Goal: Task Accomplishment & Management: Use online tool/utility

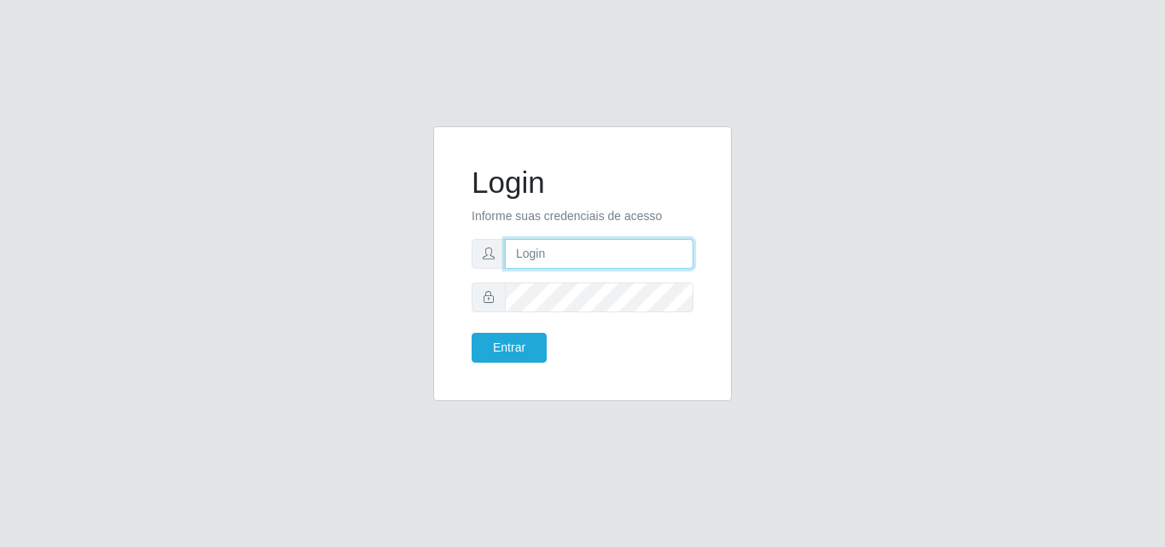
click at [570, 242] on input "text" at bounding box center [599, 254] width 188 height 30
type input "biatriz@comprebem"
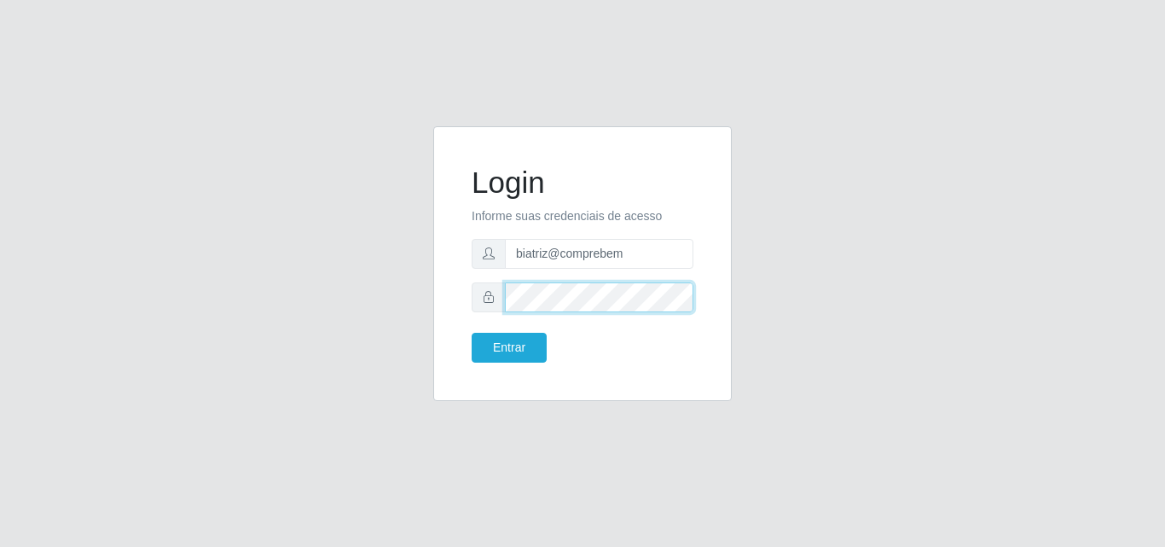
click at [472, 333] on button "Entrar" at bounding box center [509, 348] width 75 height 30
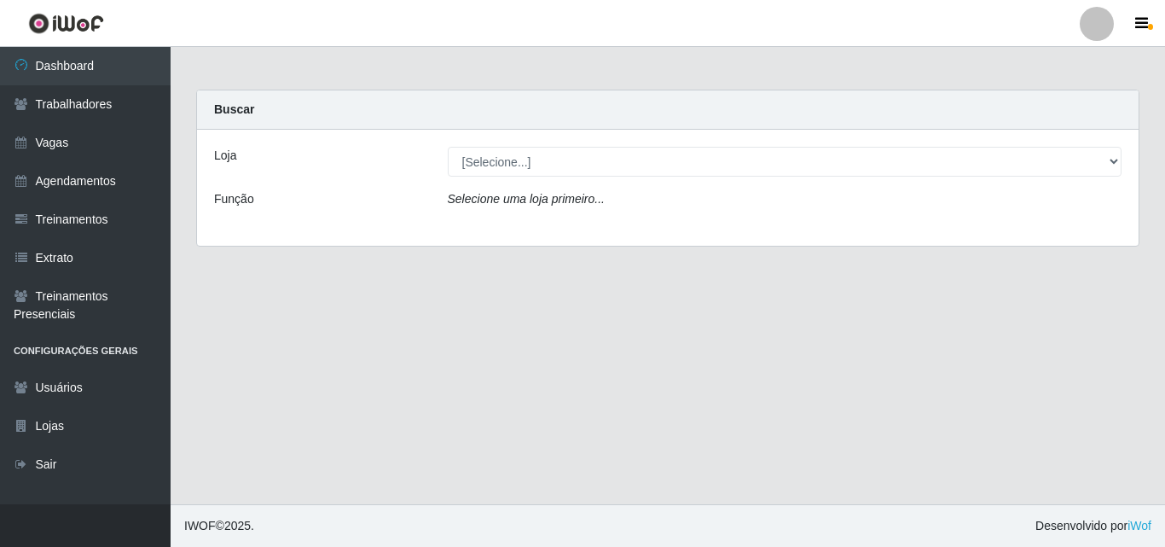
drag, startPoint x: 695, startPoint y: 142, endPoint x: 700, endPoint y: 158, distance: 16.2
click at [700, 158] on div "Loja [Selecione...] Supermercado Compre Bem - Itabaiana Função Selecione uma lo…" at bounding box center [667, 188] width 941 height 116
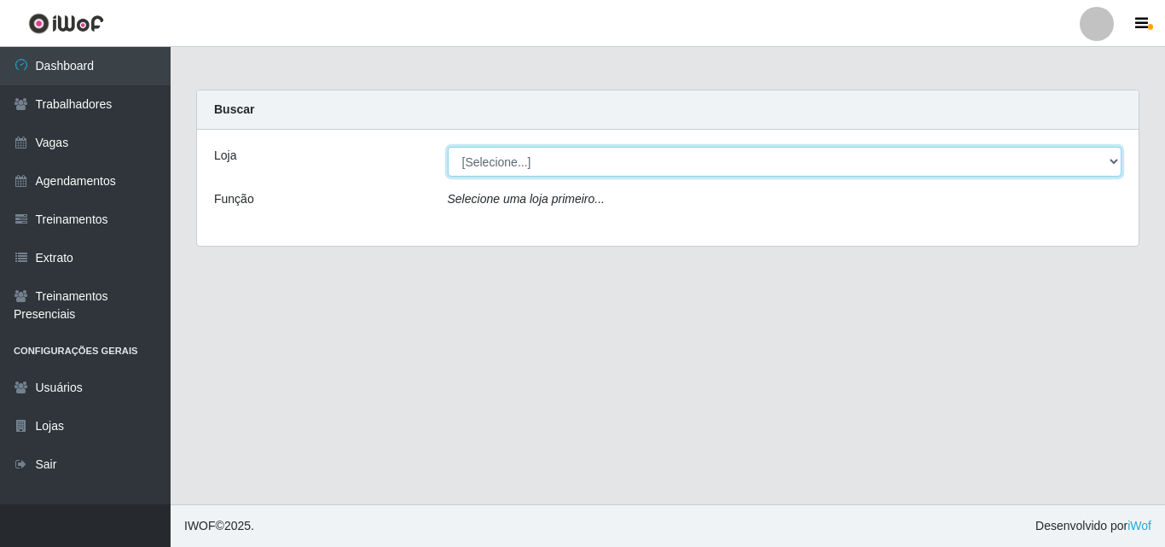
click at [707, 175] on select "[Selecione...] Supermercado Compre Bem - Itabaiana" at bounding box center [785, 162] width 675 height 30
select select "264"
click at [448, 147] on select "[Selecione...] Supermercado Compre Bem - Itabaiana" at bounding box center [785, 162] width 675 height 30
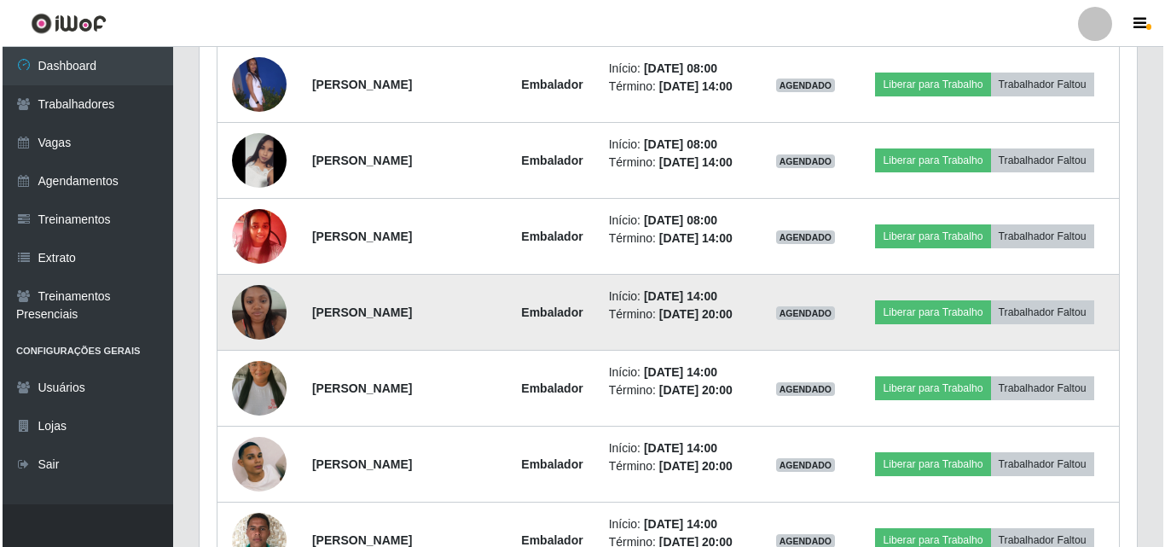
scroll to position [682, 0]
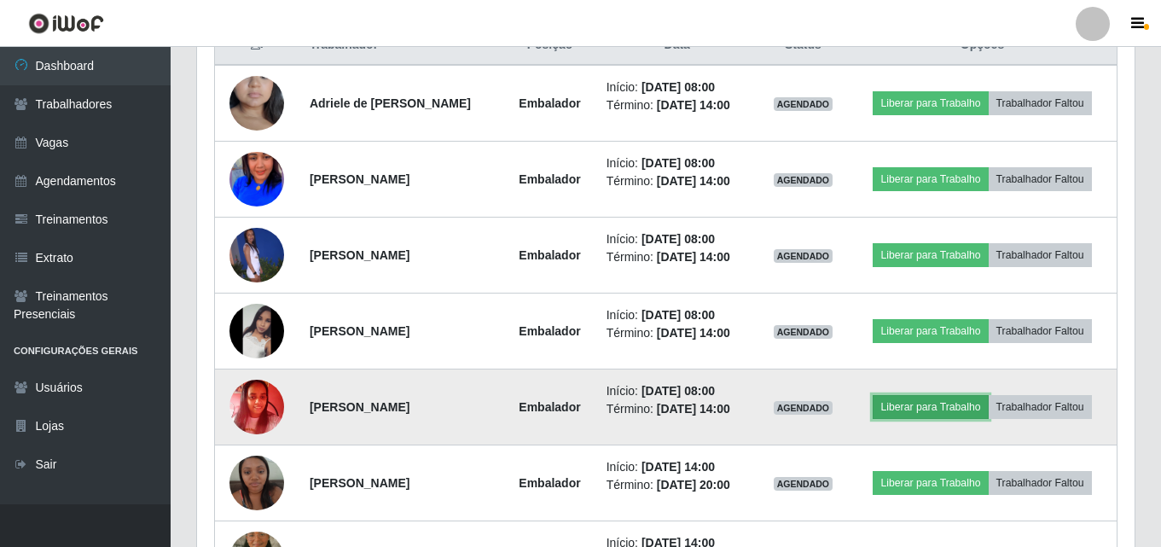
click at [988, 419] on button "Liberar para Trabalho" at bounding box center [929, 407] width 115 height 24
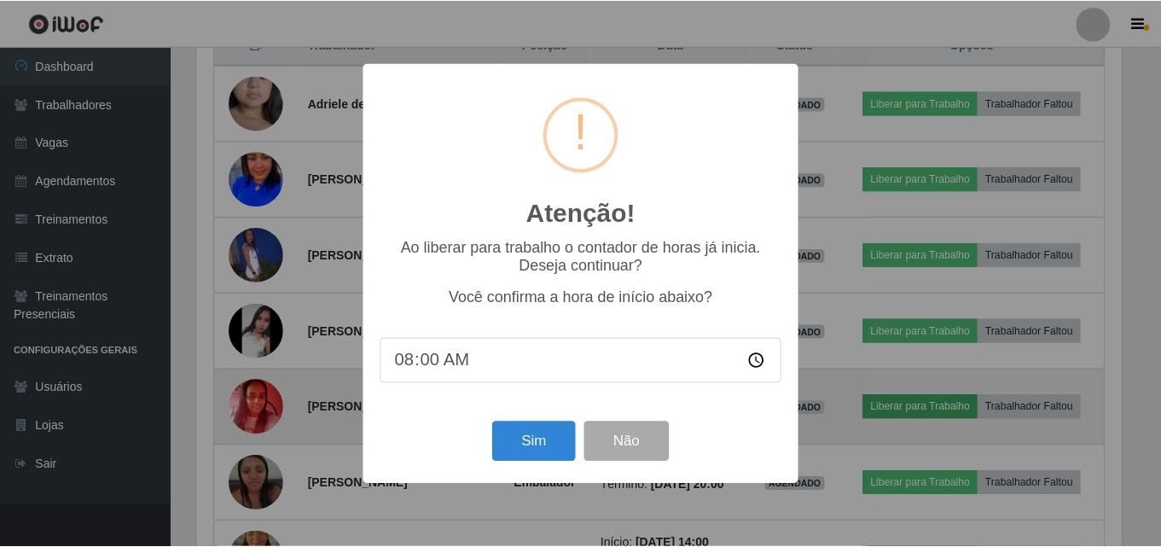
scroll to position [354, 929]
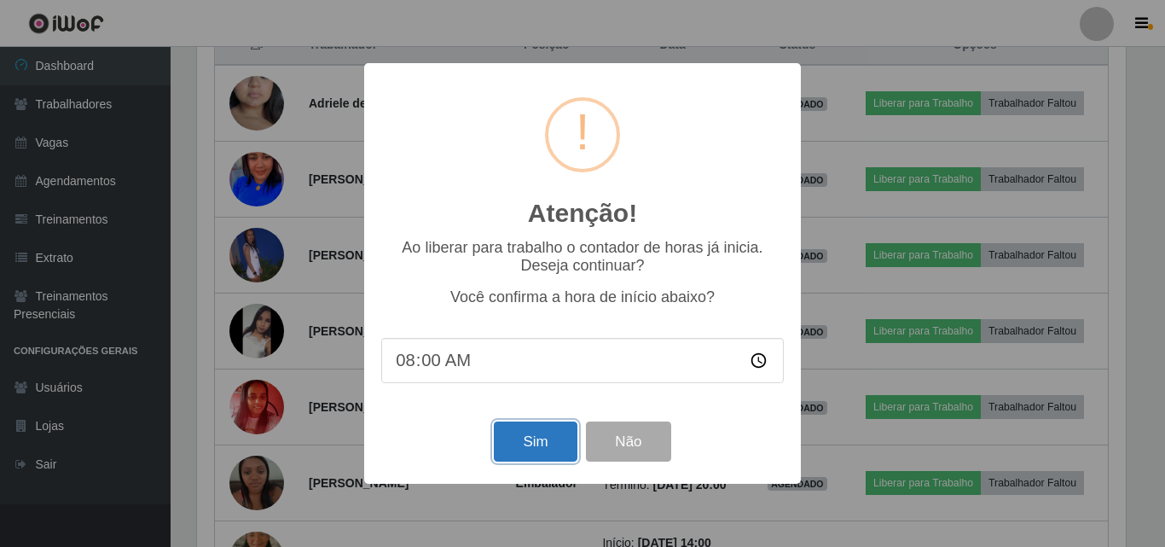
click at [536, 442] on button "Sim" at bounding box center [535, 441] width 83 height 40
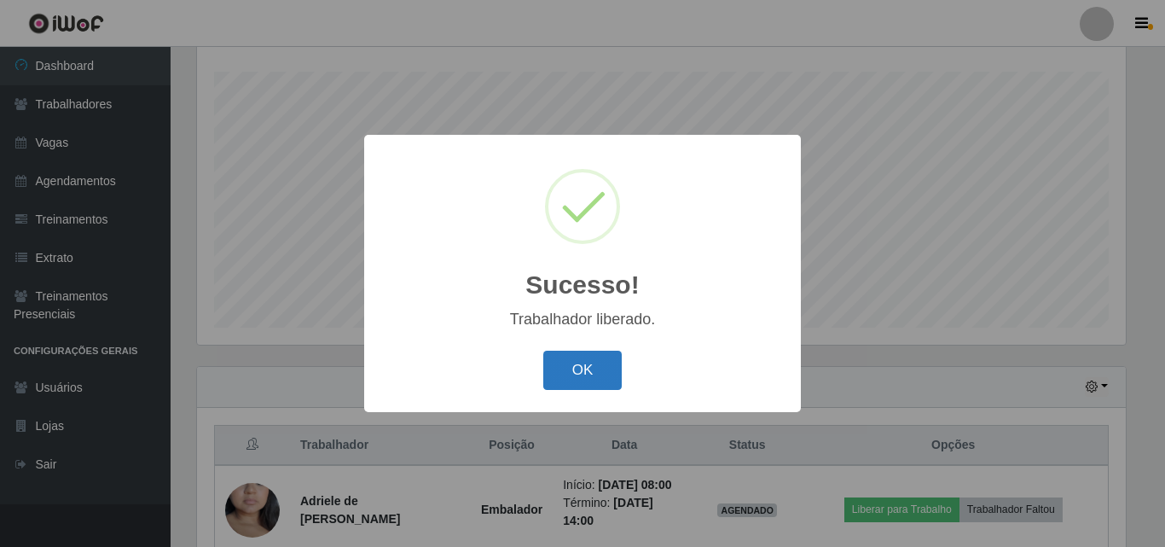
click at [586, 371] on button "OK" at bounding box center [582, 371] width 79 height 40
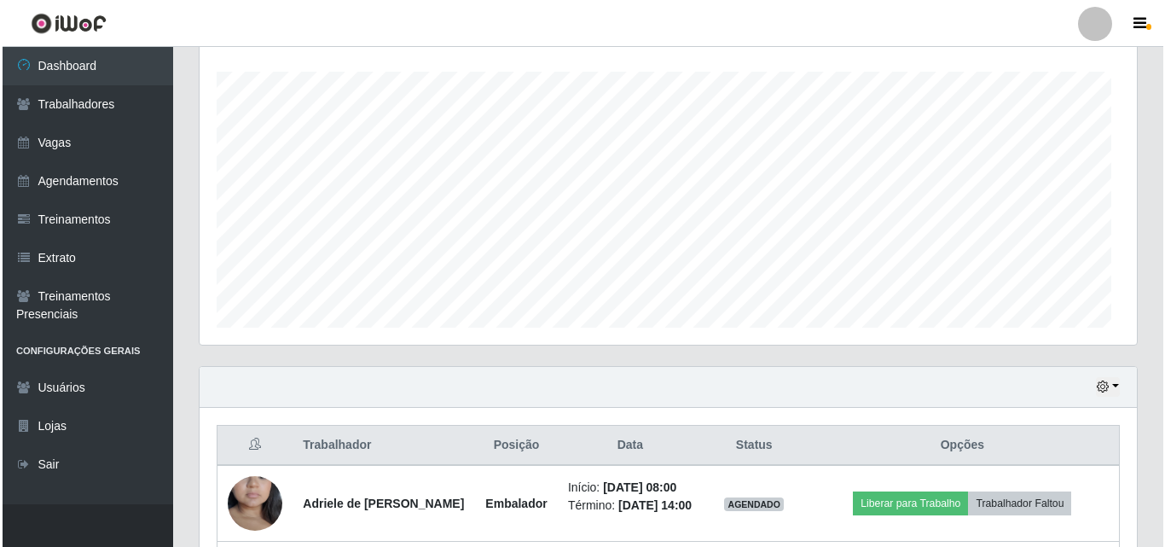
scroll to position [354, 937]
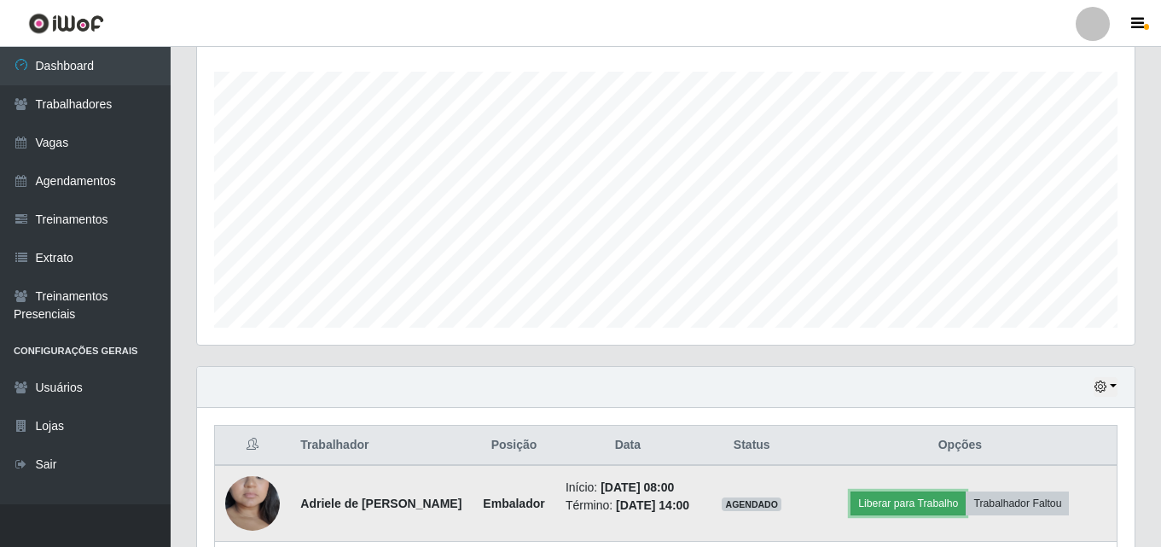
click at [886, 507] on button "Liberar para Trabalho" at bounding box center [907, 503] width 115 height 24
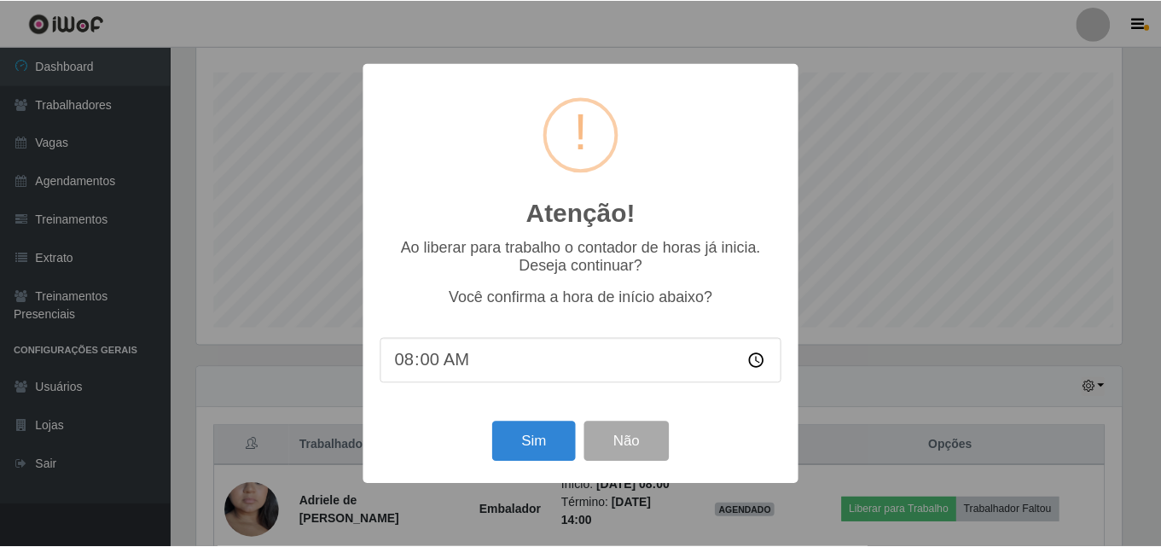
scroll to position [354, 929]
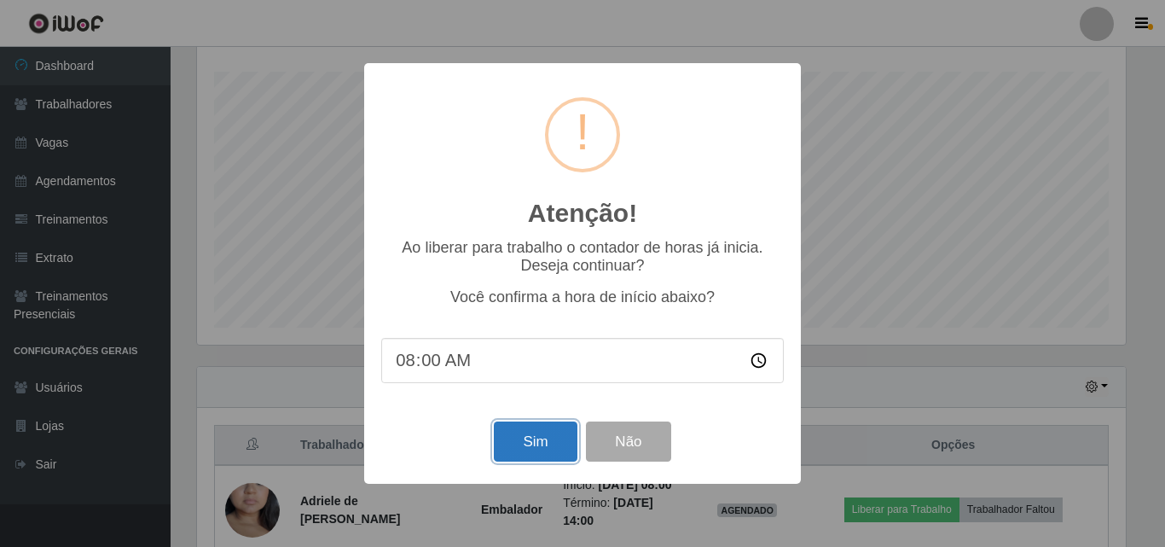
click at [532, 449] on button "Sim" at bounding box center [535, 441] width 83 height 40
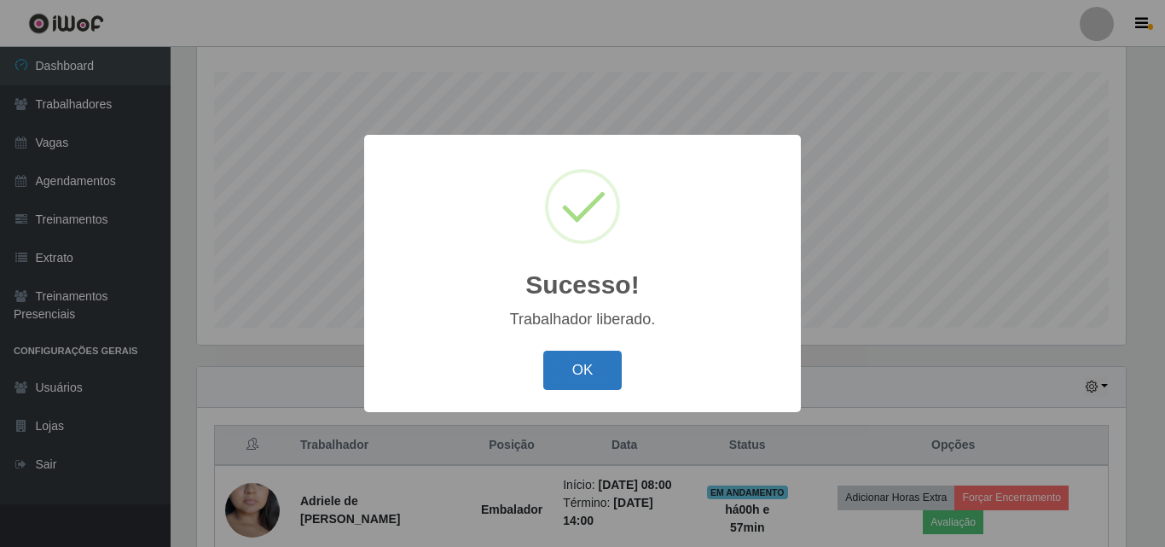
click at [594, 363] on button "OK" at bounding box center [582, 371] width 79 height 40
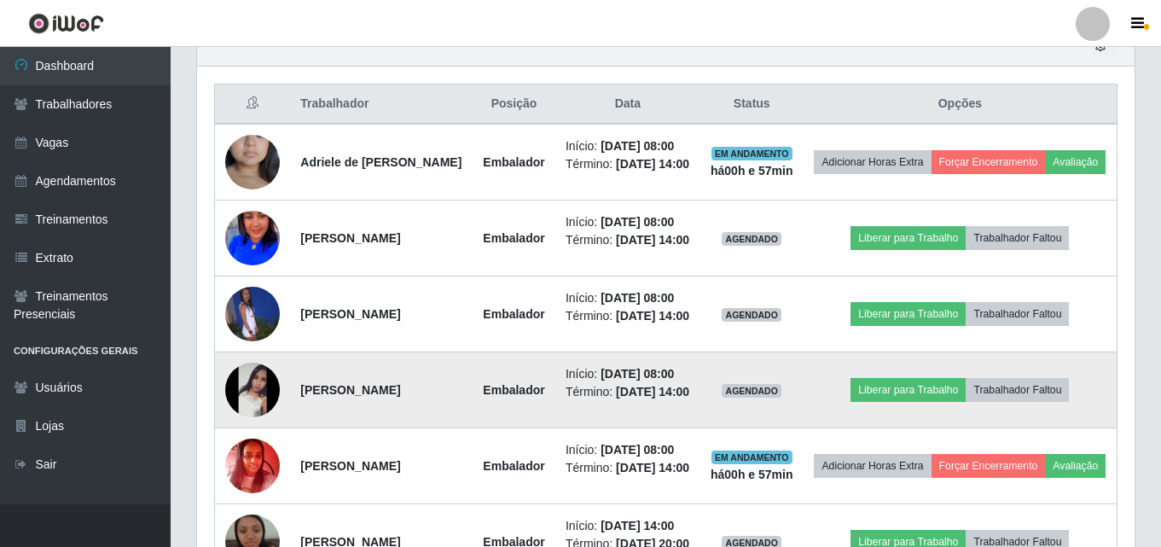
scroll to position [709, 0]
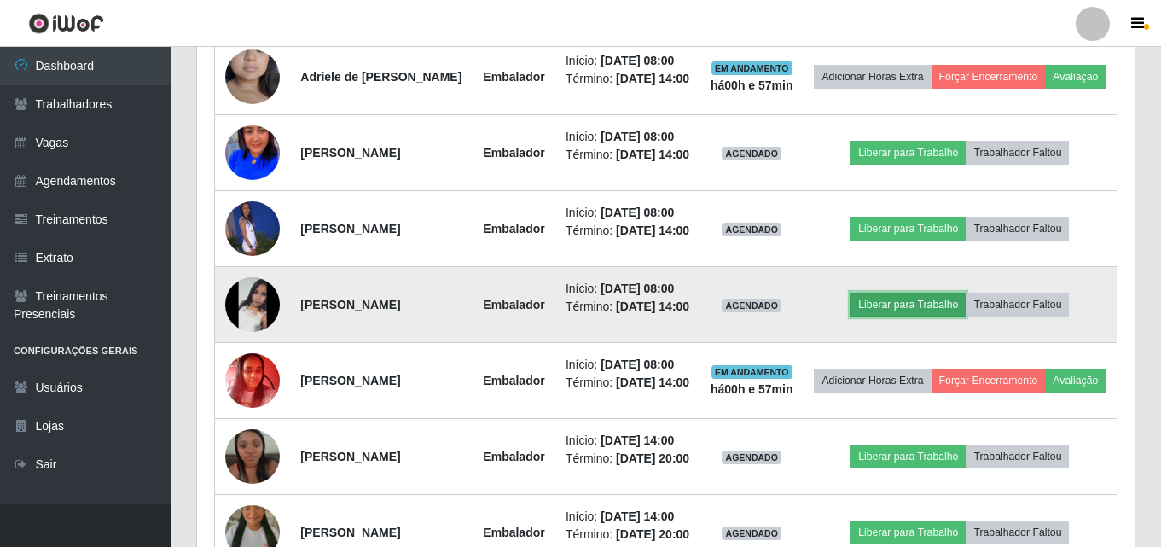
click at [936, 316] on button "Liberar para Trabalho" at bounding box center [907, 305] width 115 height 24
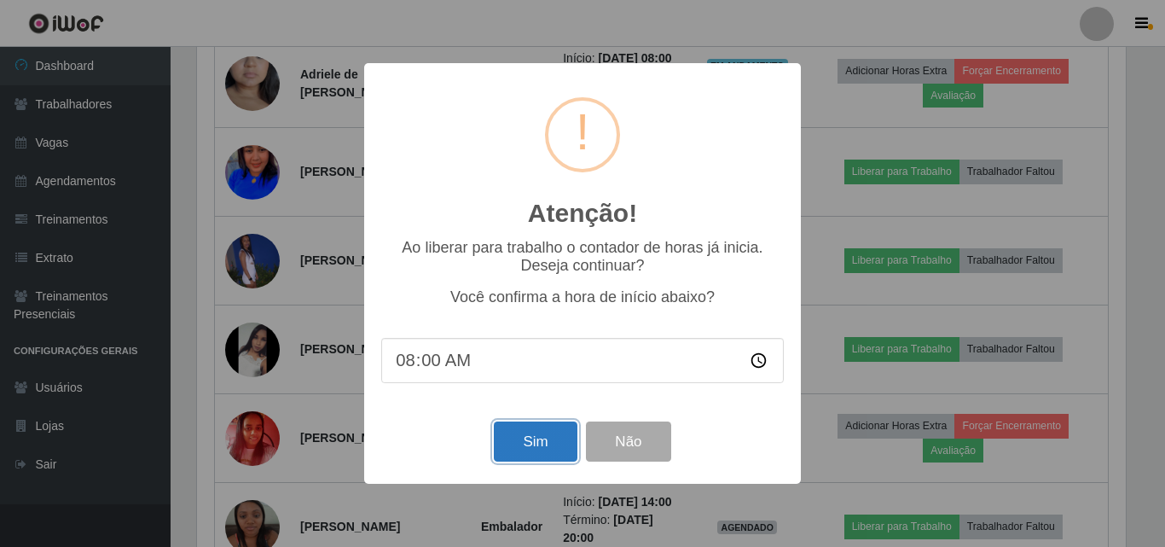
click at [545, 455] on button "Sim" at bounding box center [535, 441] width 83 height 40
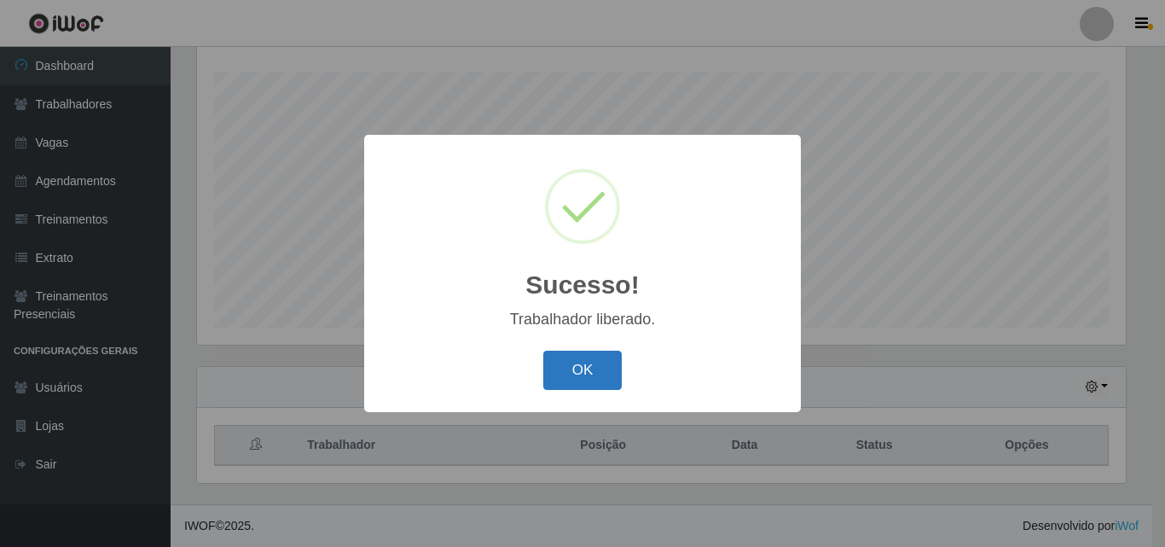
click at [582, 387] on button "OK" at bounding box center [582, 371] width 79 height 40
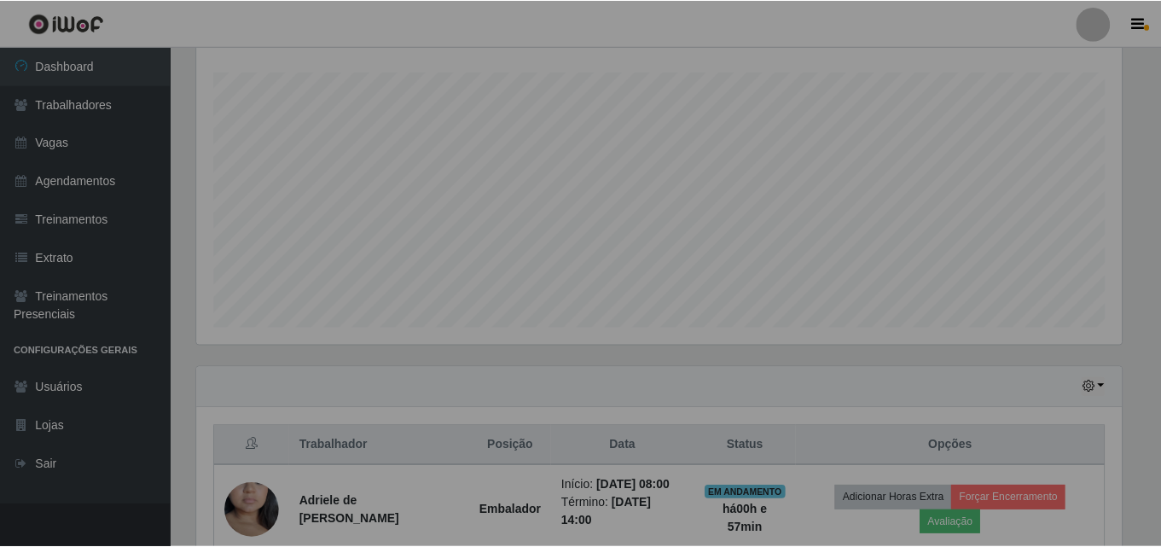
scroll to position [0, 0]
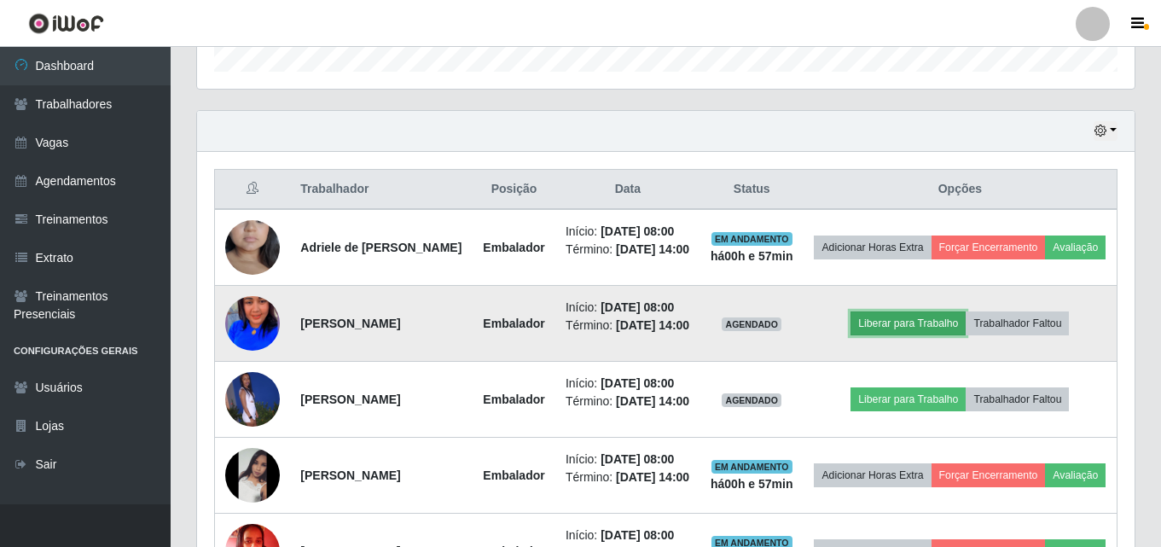
click at [899, 335] on button "Liberar para Trabalho" at bounding box center [907, 323] width 115 height 24
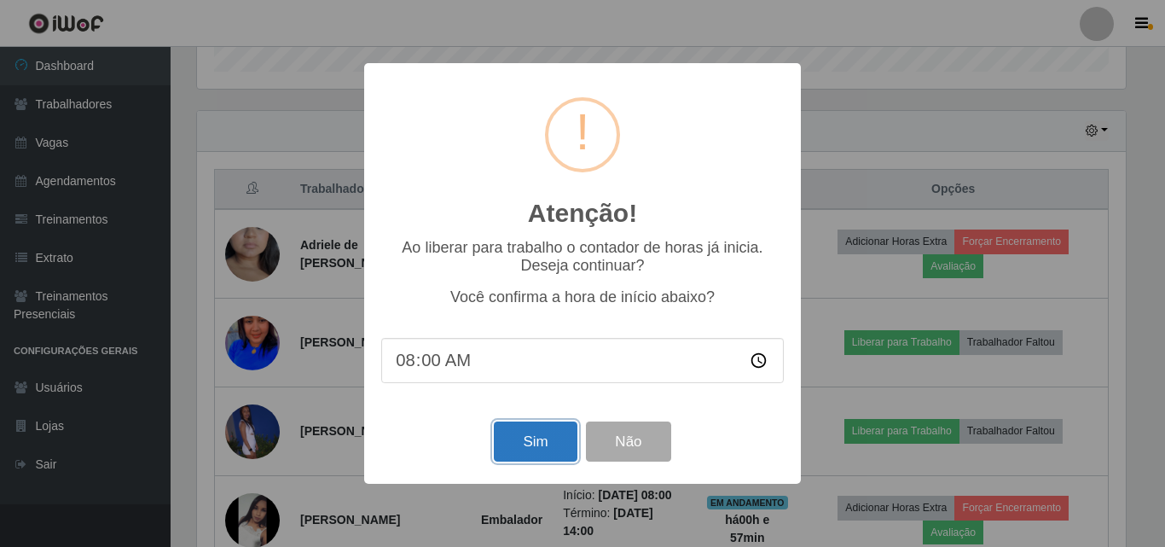
click at [559, 436] on button "Sim" at bounding box center [535, 441] width 83 height 40
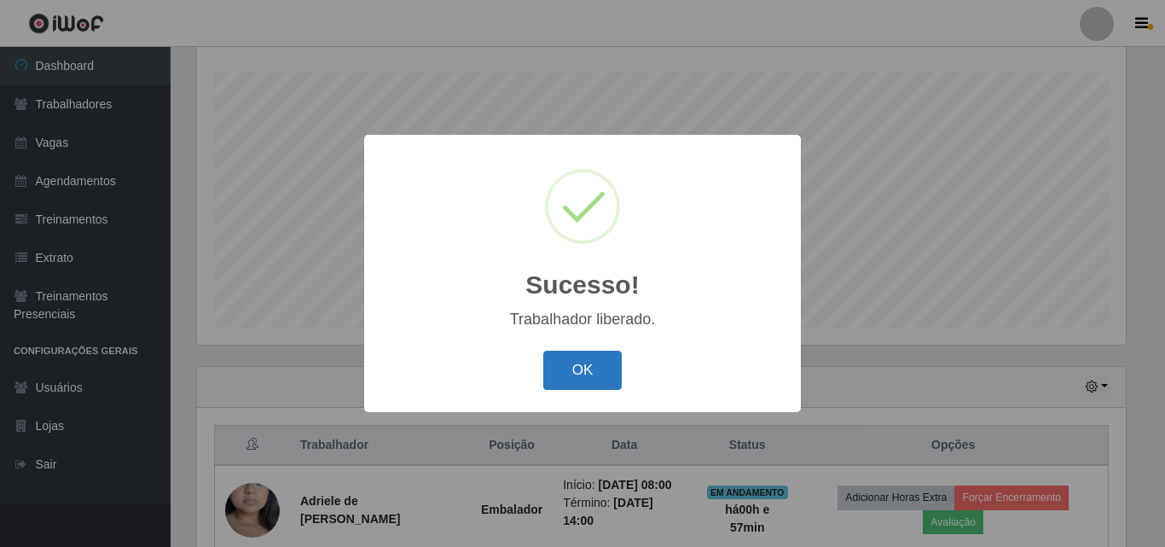
click at [594, 360] on button "OK" at bounding box center [582, 371] width 79 height 40
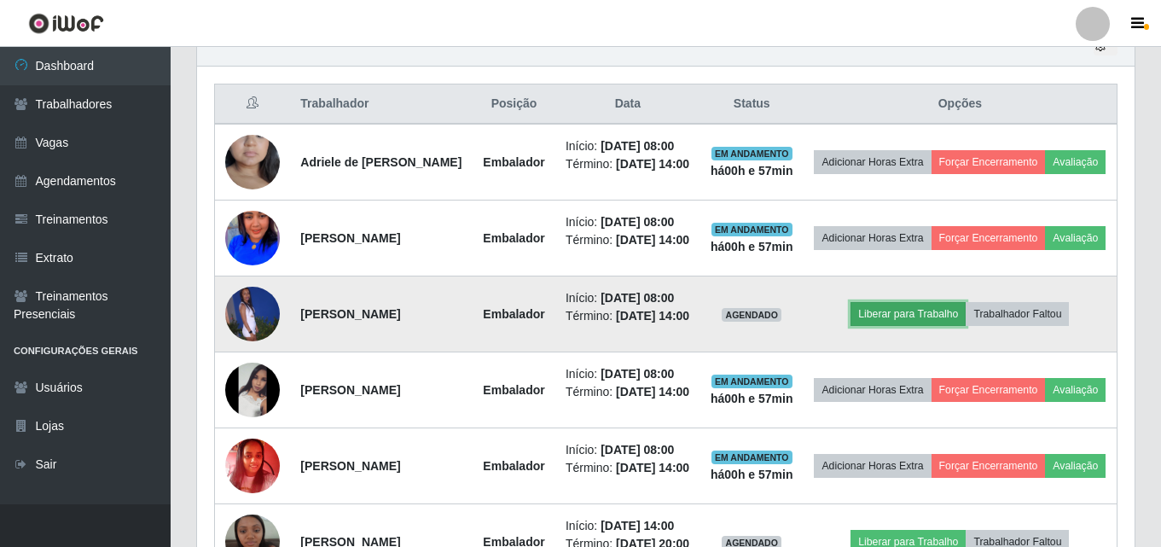
click at [906, 326] on button "Liberar para Trabalho" at bounding box center [907, 314] width 115 height 24
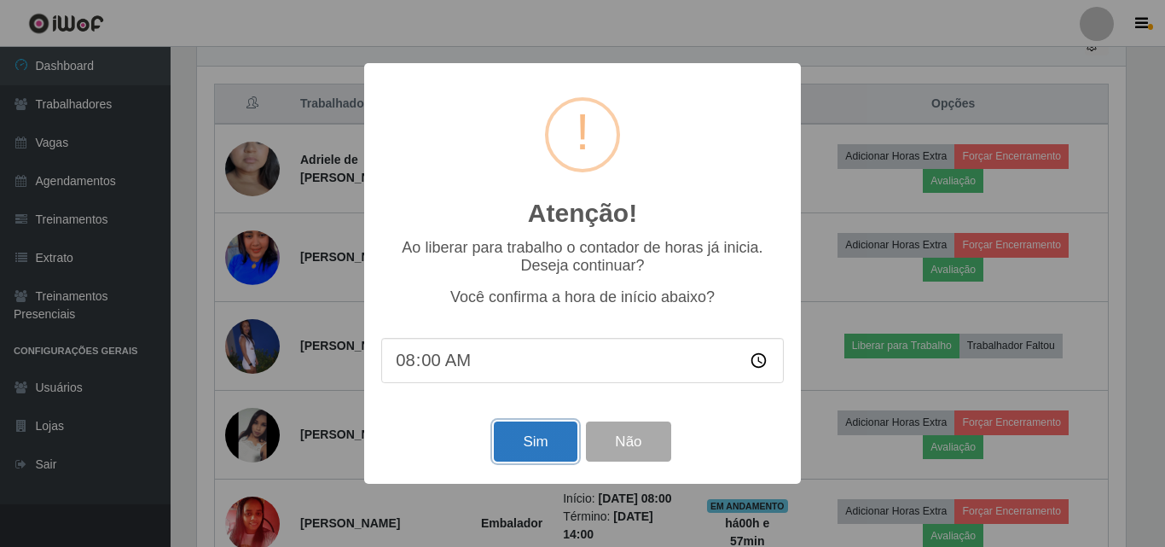
click at [562, 439] on button "Sim" at bounding box center [535, 441] width 83 height 40
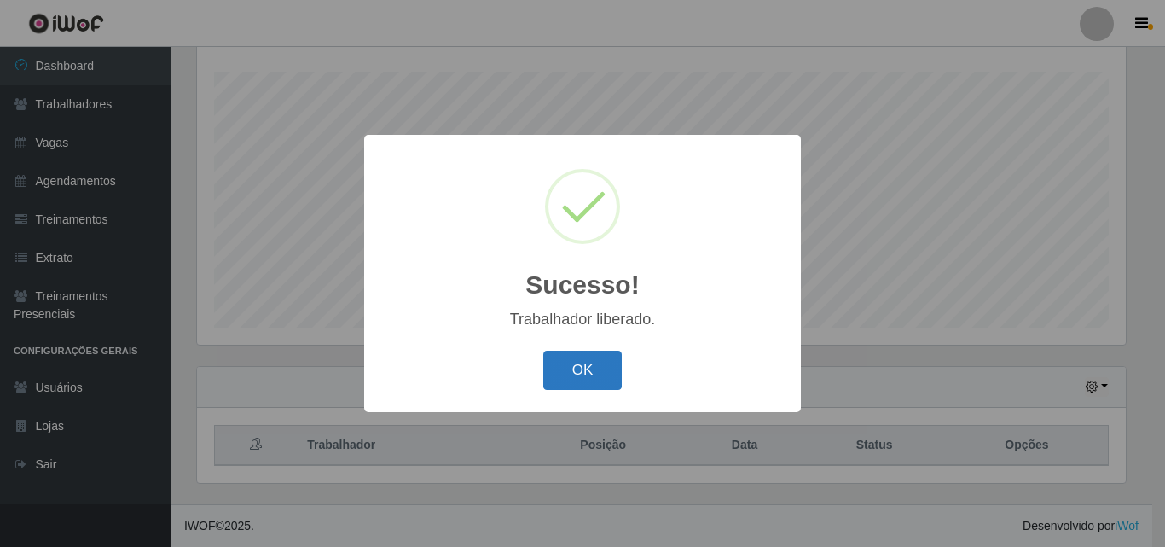
click at [593, 379] on button "OK" at bounding box center [582, 371] width 79 height 40
